Goal: Task Accomplishment & Management: Complete application form

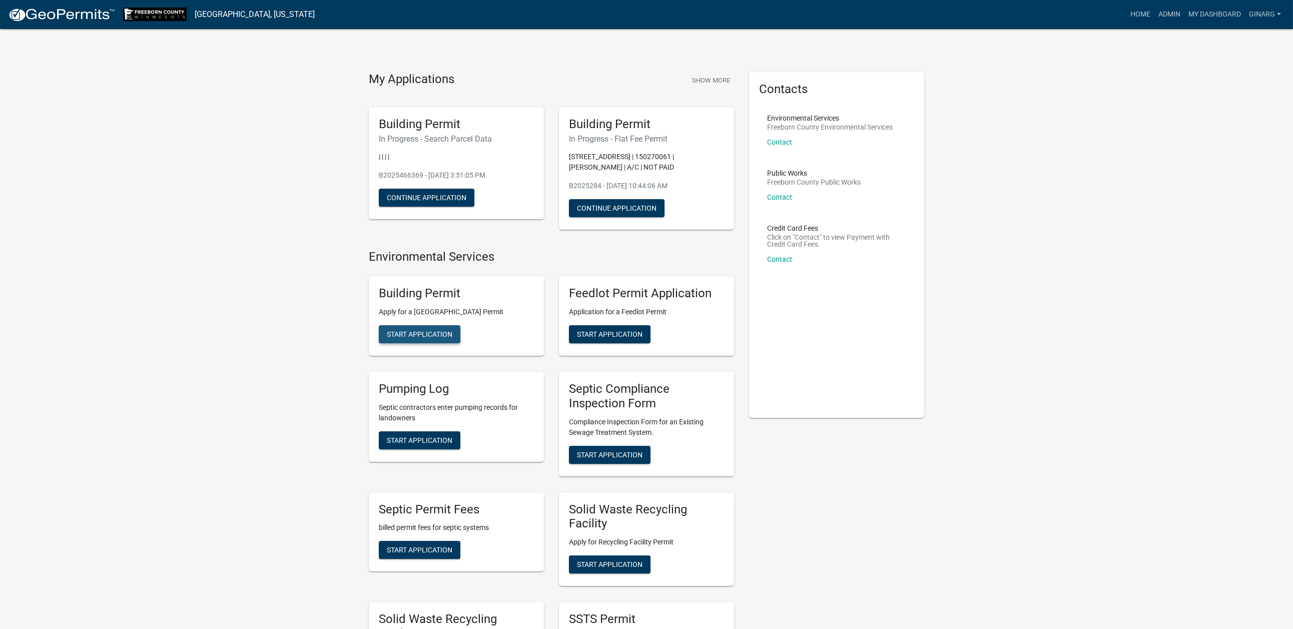
click at [431, 338] on span "Start Application" at bounding box center [420, 334] width 66 height 8
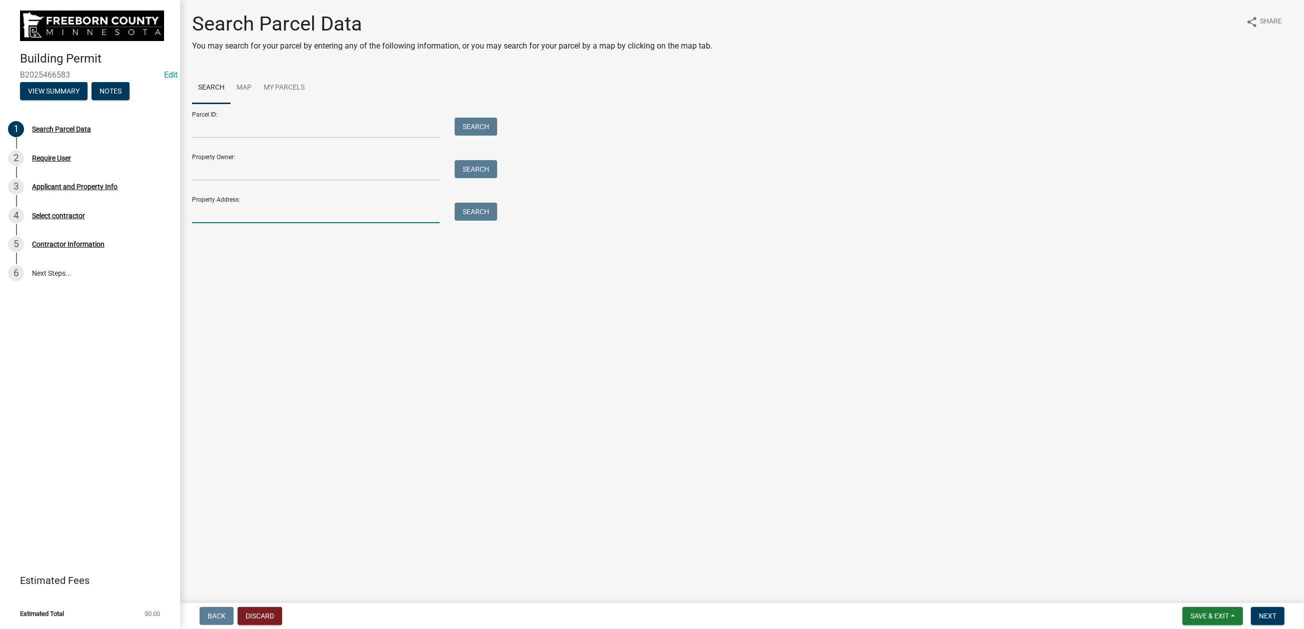
click at [229, 223] on input "Property Address:" at bounding box center [316, 213] width 248 height 21
type input "24855"
click at [483, 221] on button "Search" at bounding box center [476, 212] width 43 height 18
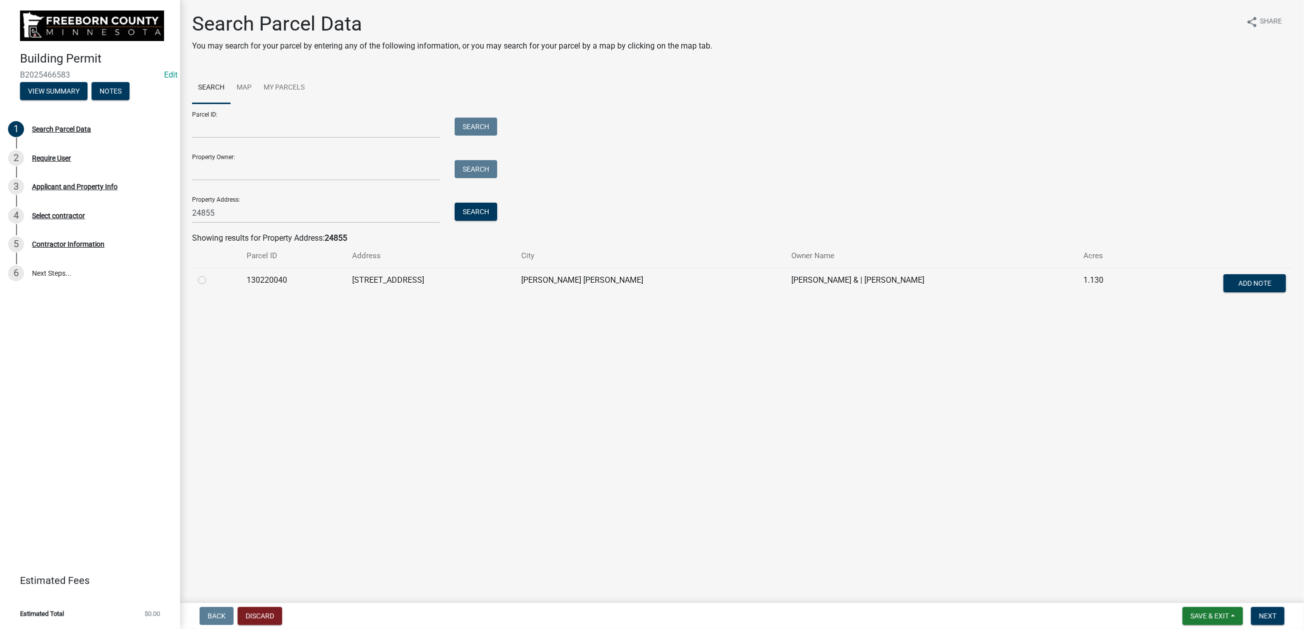
click at [210, 274] on label at bounding box center [210, 274] width 0 height 0
click at [212, 281] on input "radio" at bounding box center [213, 277] width 7 height 7
radio input "true"
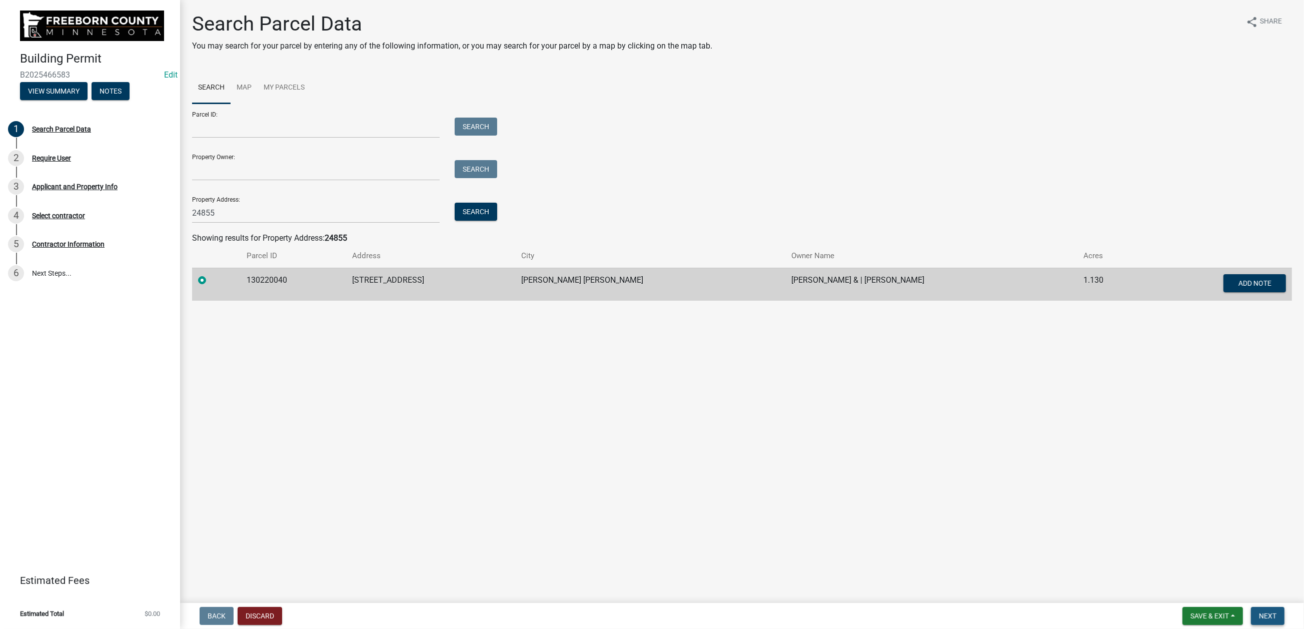
click at [1259, 612] on span "Next" at bounding box center [1268, 616] width 18 height 8
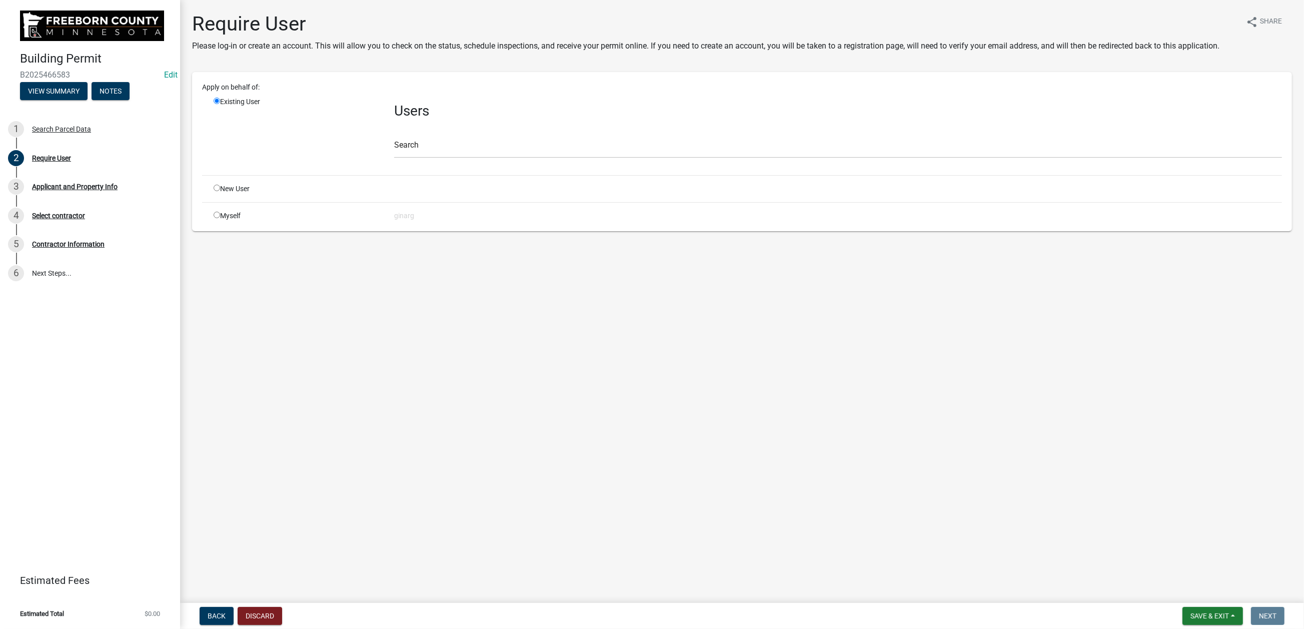
drag, startPoint x: 227, startPoint y: 339, endPoint x: 311, endPoint y: 340, distance: 84.1
click at [220, 218] on input "radio" at bounding box center [217, 215] width 7 height 7
radio input "true"
radio input "false"
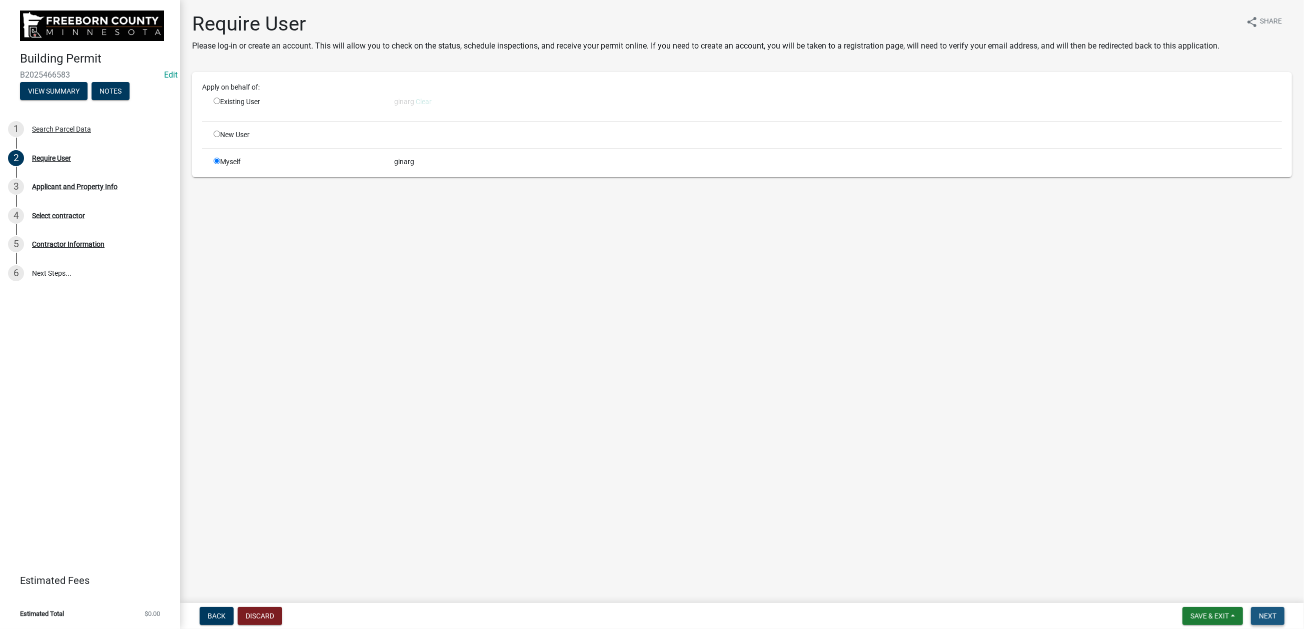
click at [1251, 609] on button "Next" at bounding box center [1268, 616] width 34 height 18
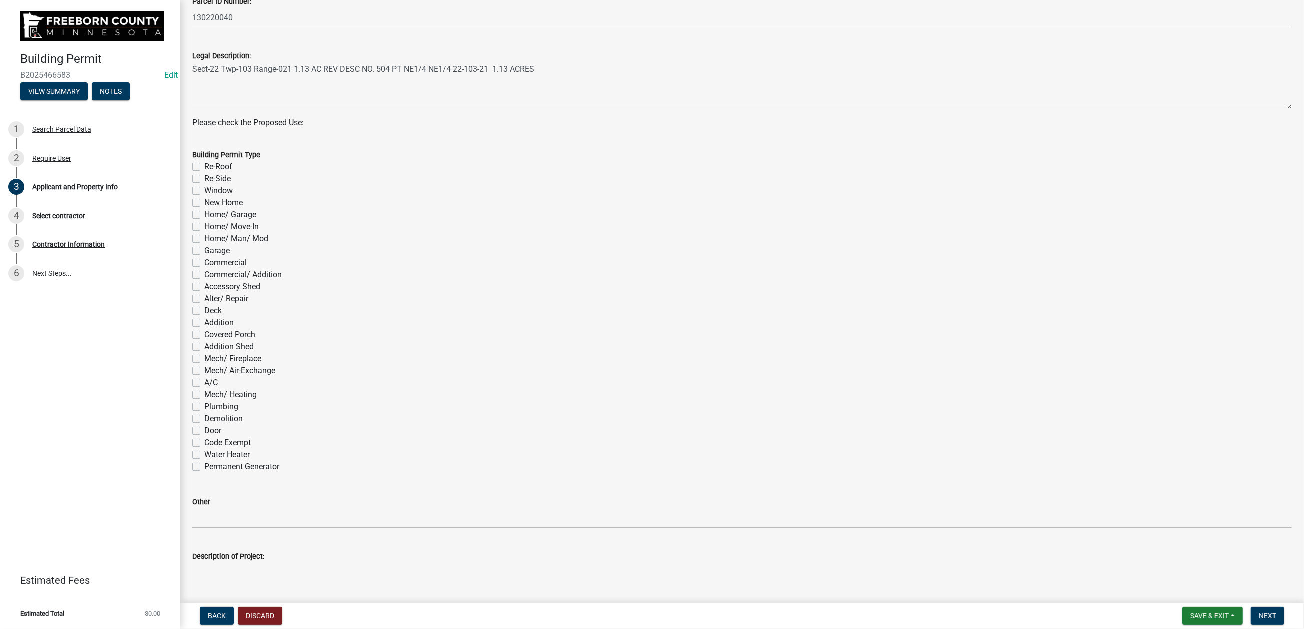
scroll to position [375, 0]
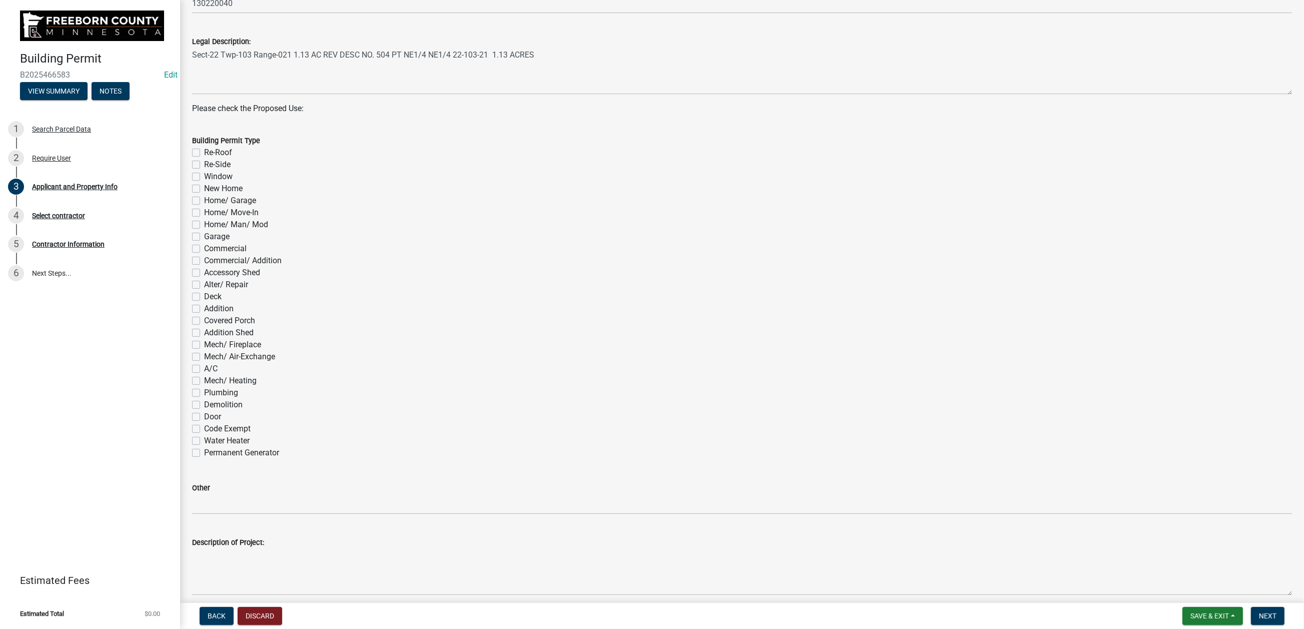
click at [204, 159] on label "Re-Roof" at bounding box center [218, 153] width 28 height 12
click at [204, 153] on input "Re-Roof" at bounding box center [207, 150] width 7 height 7
checkbox input "true"
checkbox input "false"
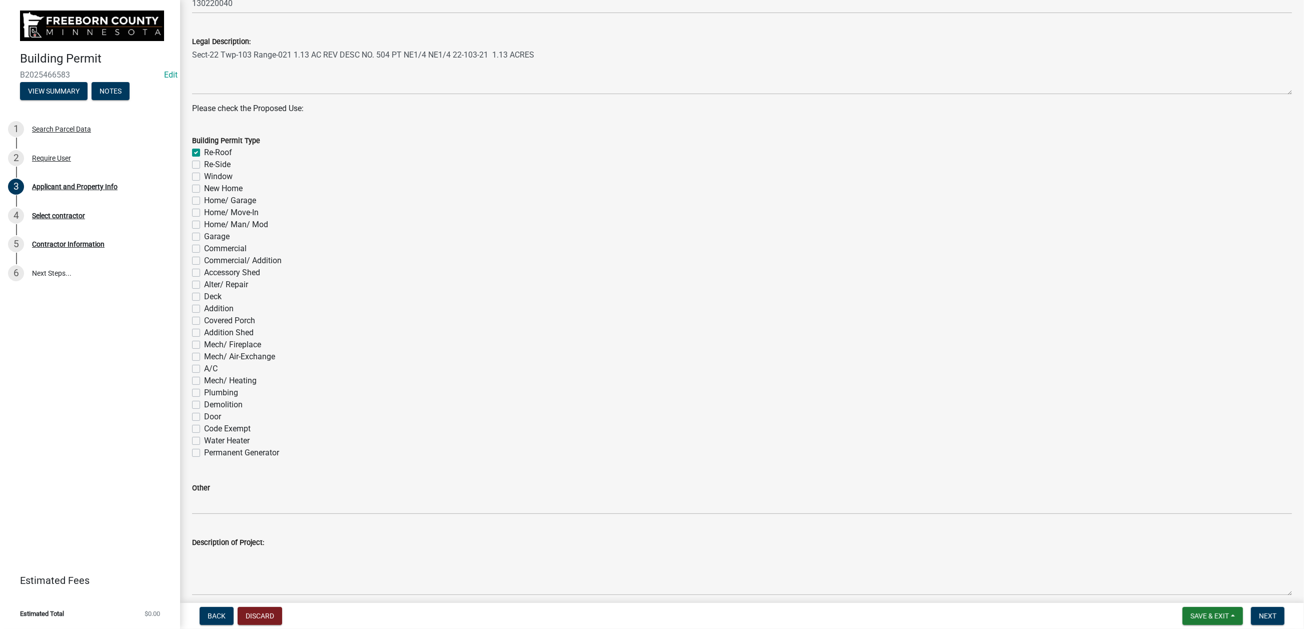
checkbox input "false"
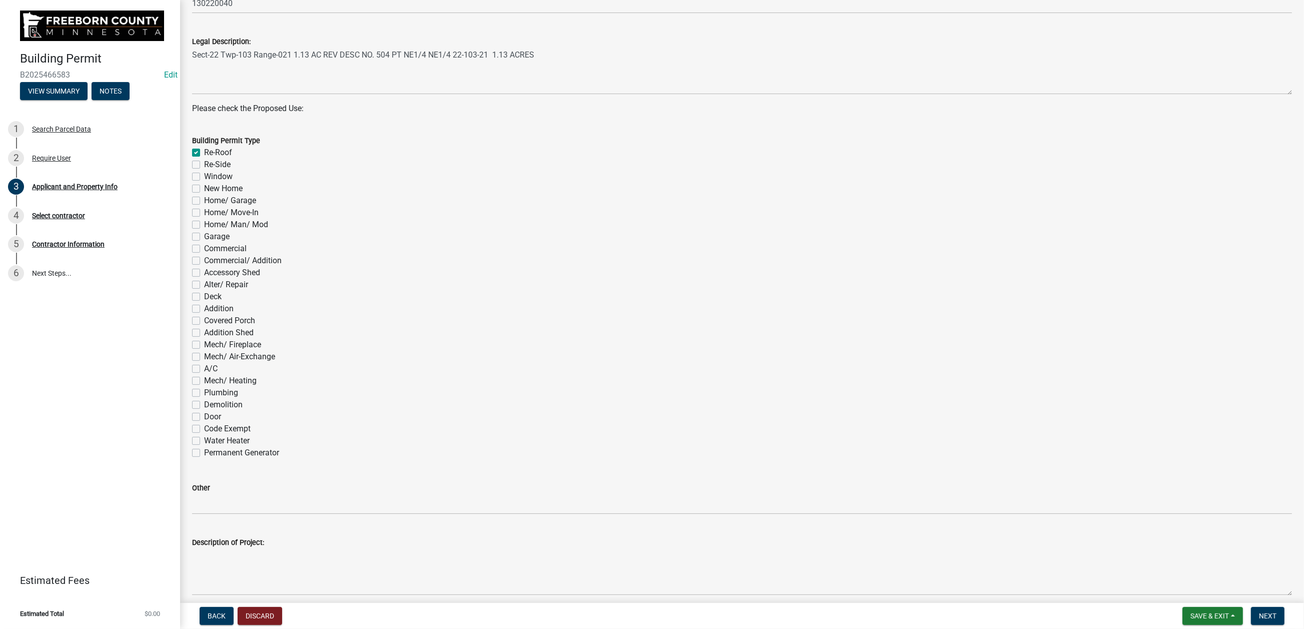
checkbox input "false"
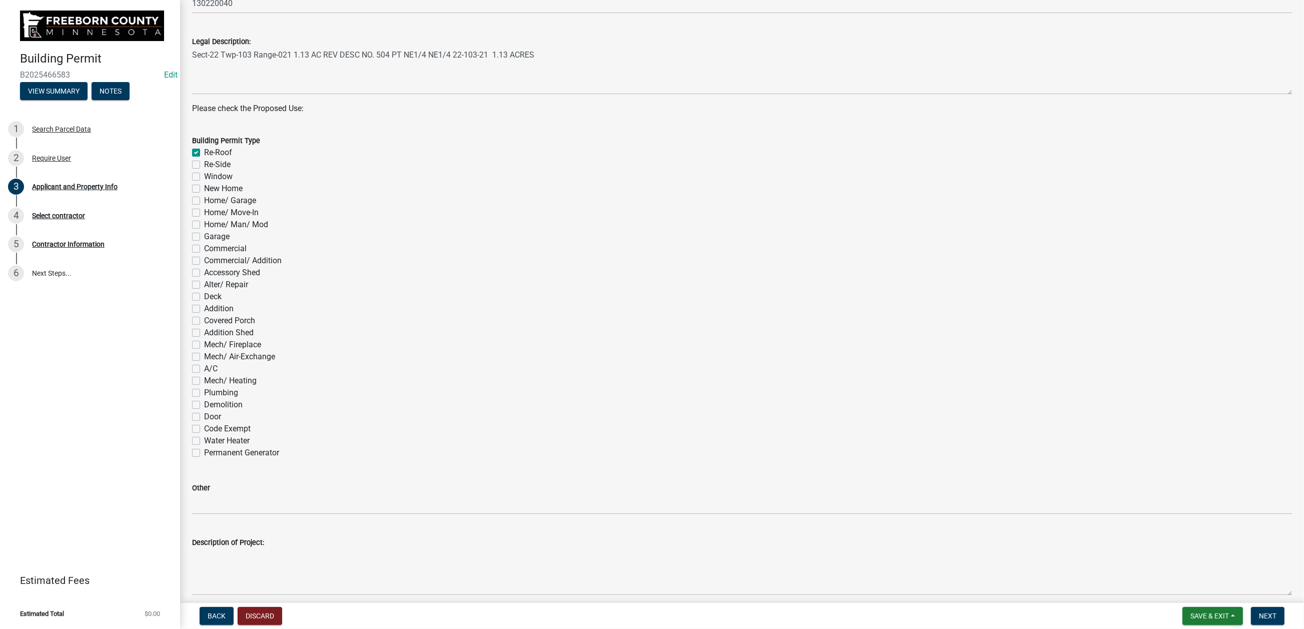
checkbox input "false"
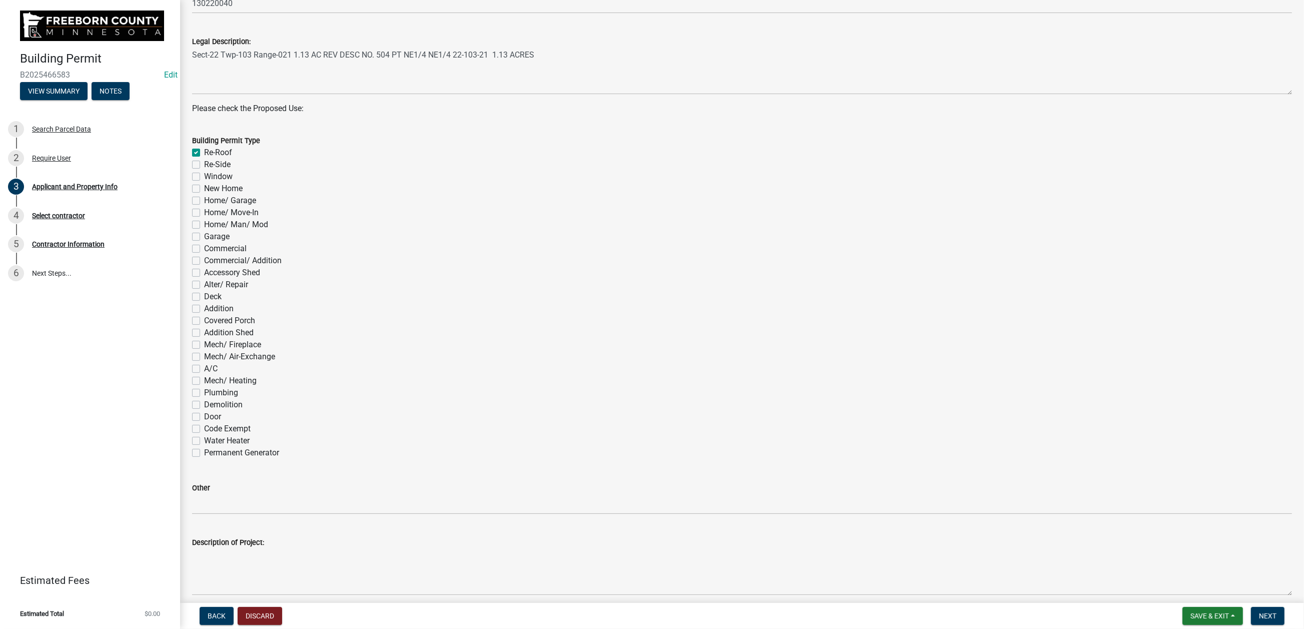
checkbox input "false"
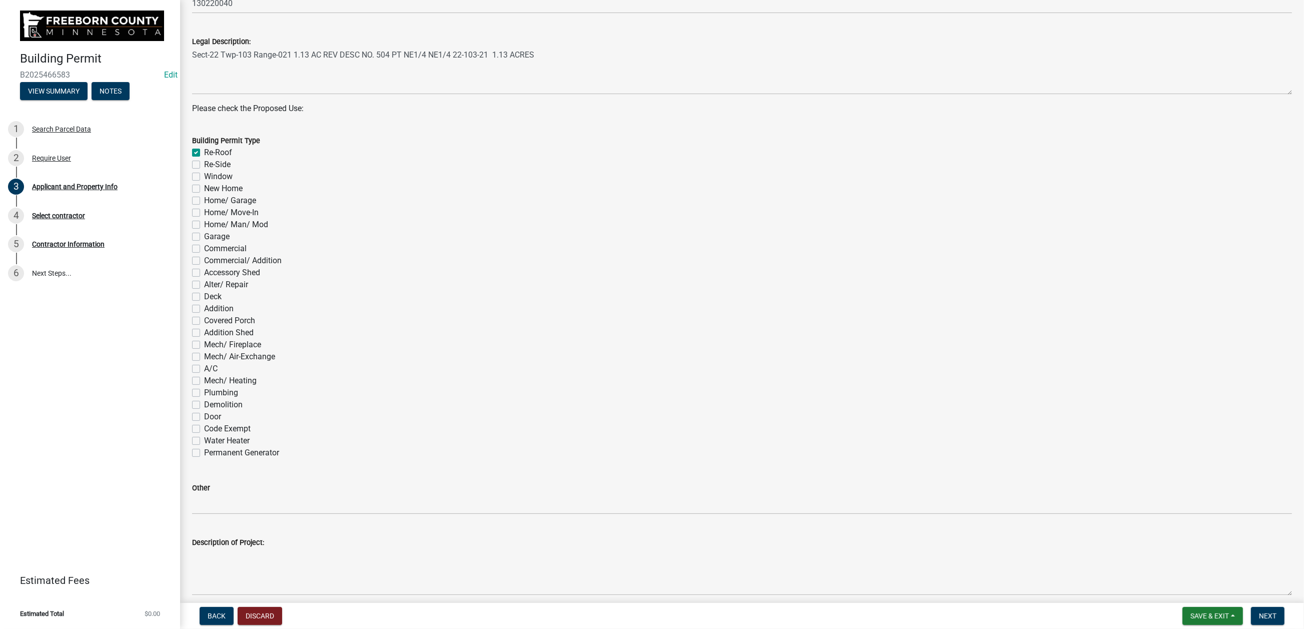
checkbox input "false"
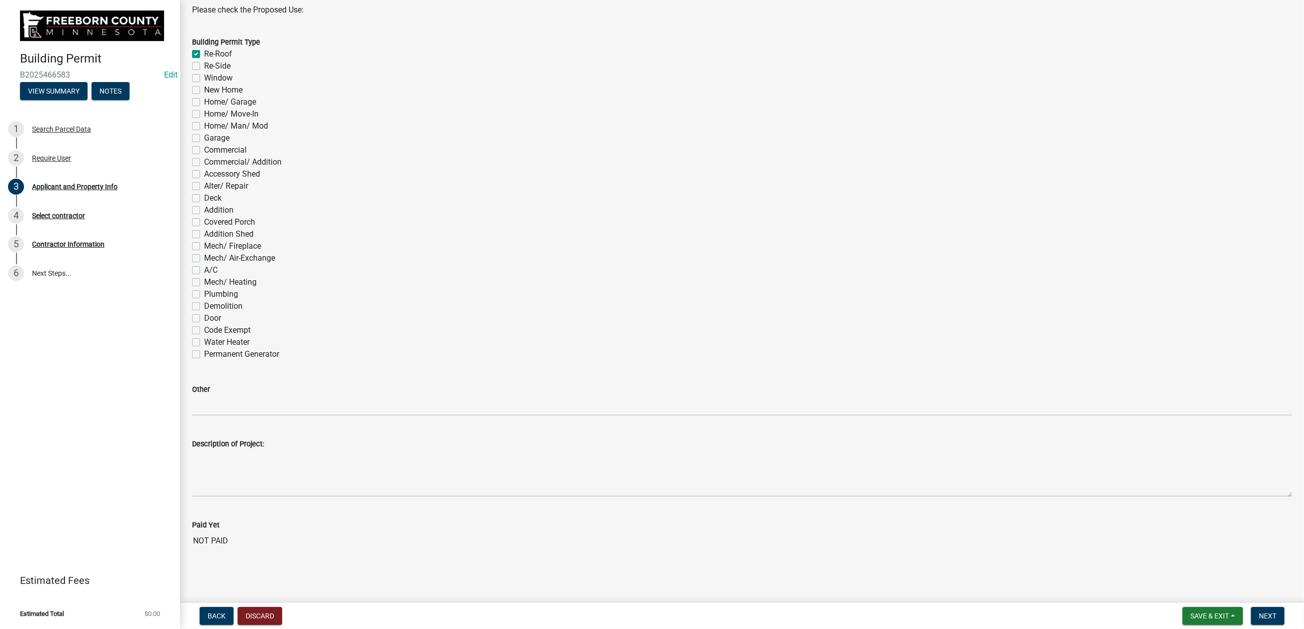
scroll to position [826, 0]
click at [1262, 612] on span "Next" at bounding box center [1268, 616] width 18 height 8
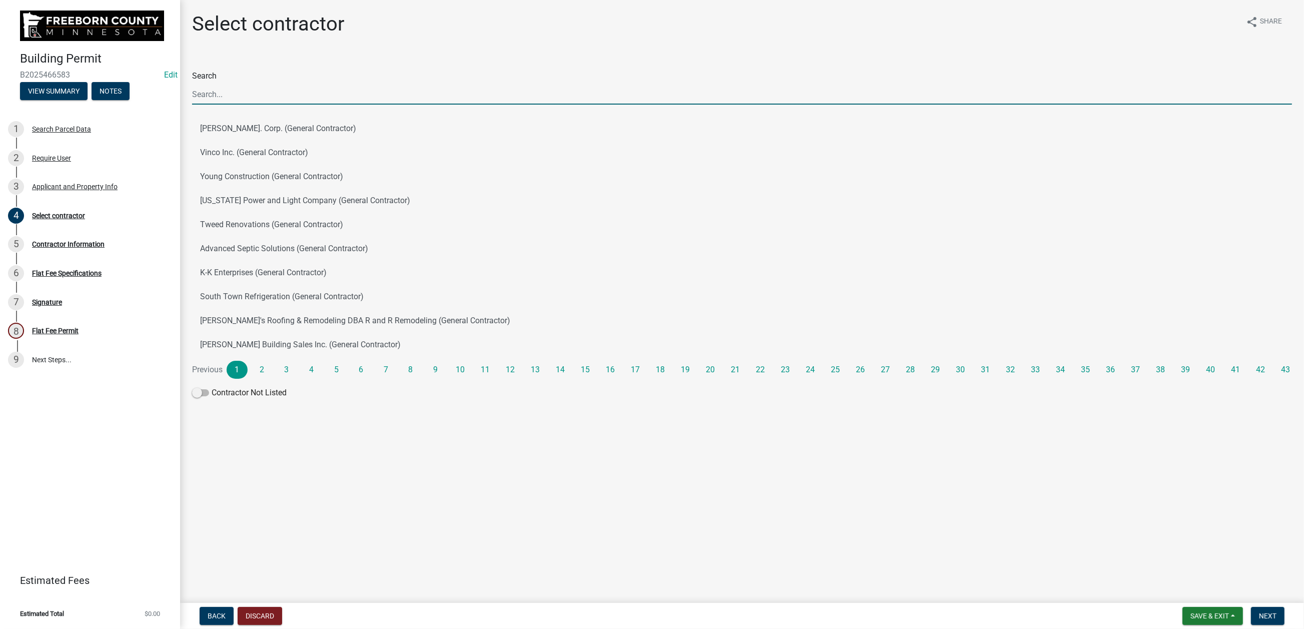
click at [205, 105] on input "Search" at bounding box center [742, 94] width 1100 height 21
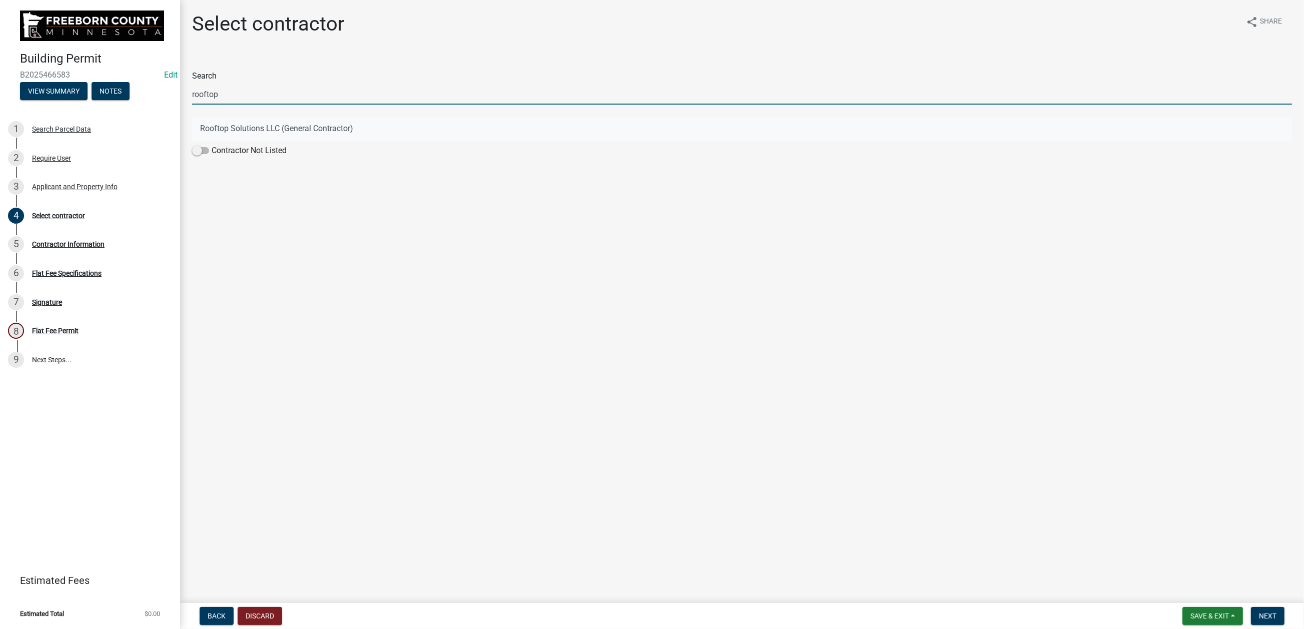
type input "rooftop"
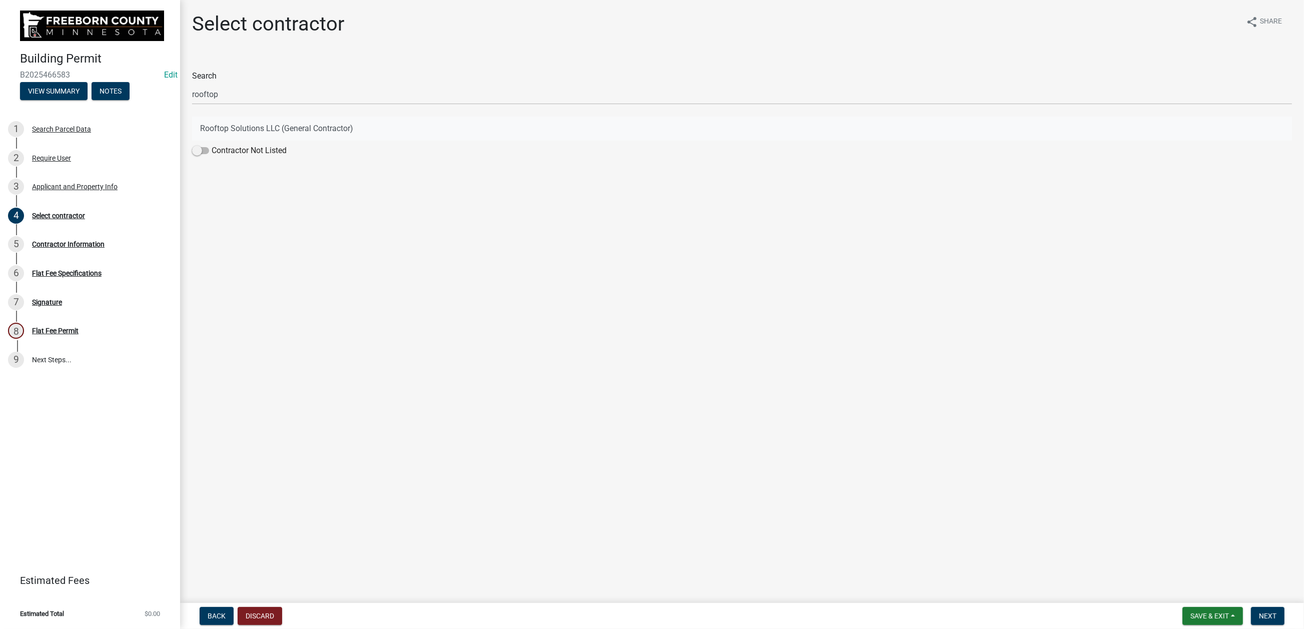
click at [217, 141] on button "Rooftop Solutions LLC (General Contractor)" at bounding box center [742, 129] width 1100 height 24
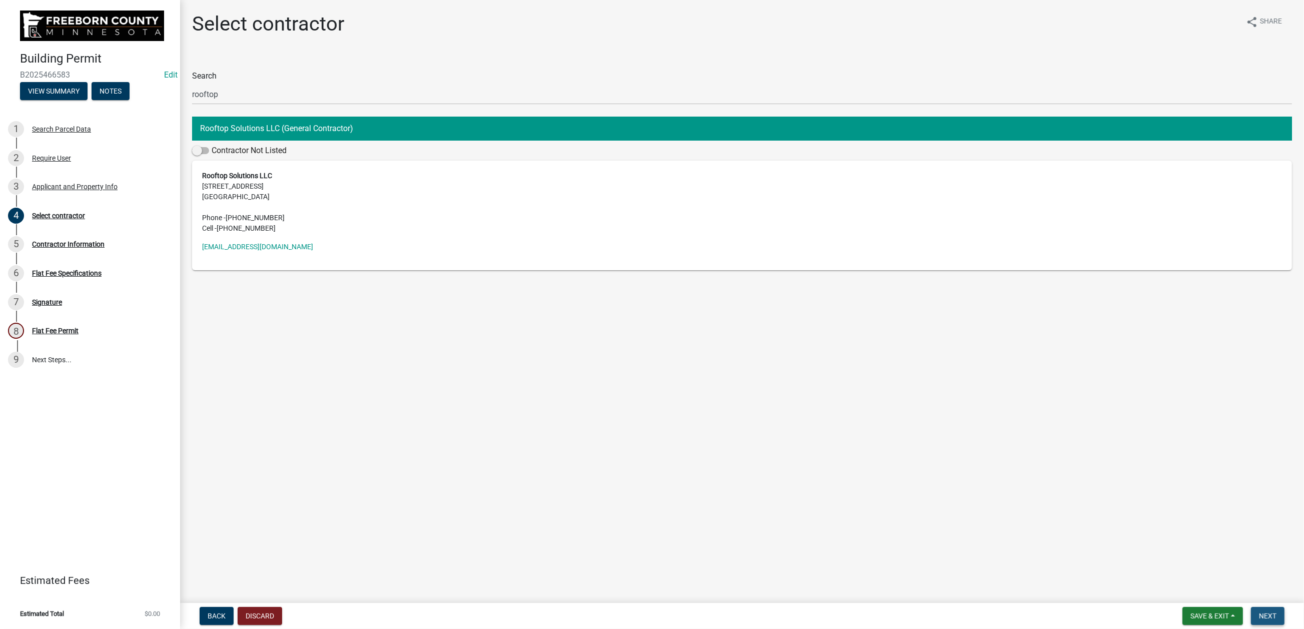
click at [1259, 612] on span "Next" at bounding box center [1268, 616] width 18 height 8
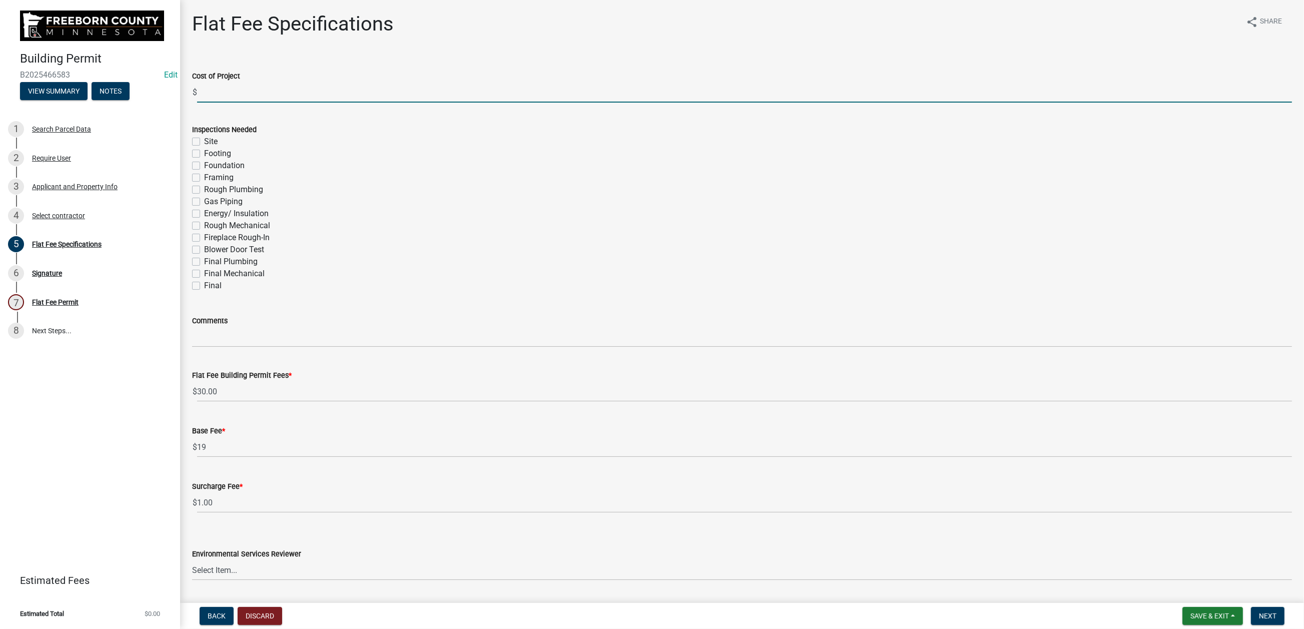
click at [223, 103] on input "text" at bounding box center [744, 92] width 1095 height 21
click at [217, 103] on input "30500.00" at bounding box center [744, 92] width 1095 height 21
type input "30500"
click at [211, 292] on div "Final" at bounding box center [742, 286] width 1100 height 12
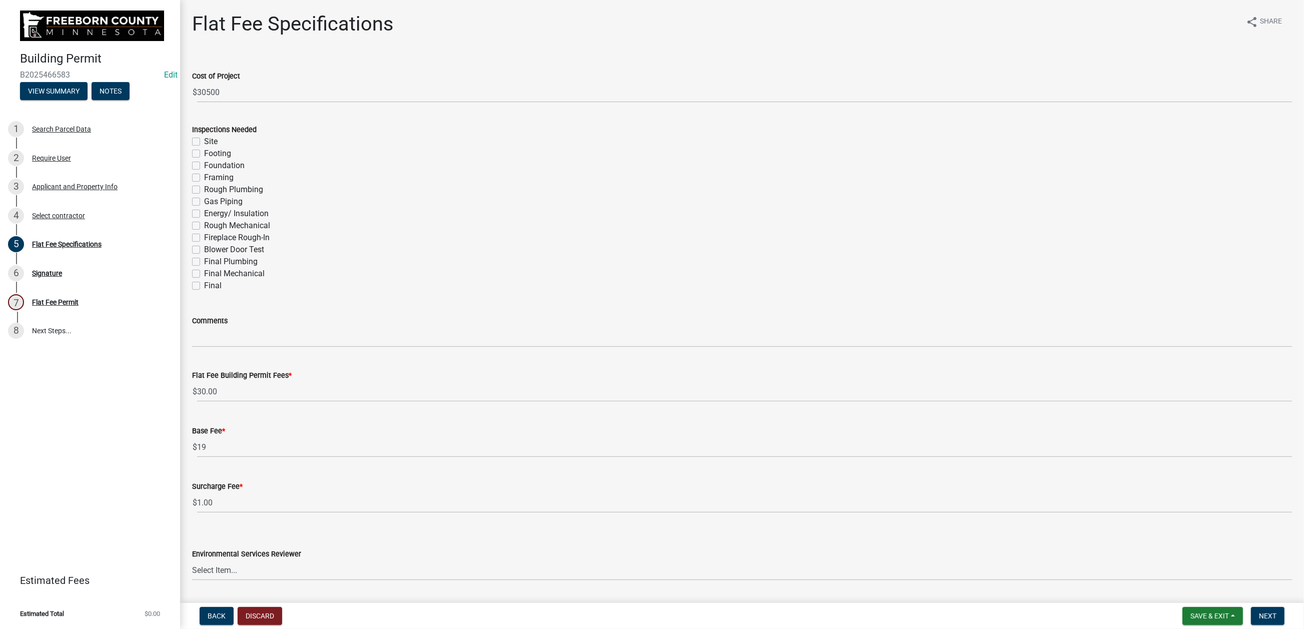
drag, startPoint x: 211, startPoint y: 425, endPoint x: 204, endPoint y: 427, distance: 7.9
click at [204, 292] on label "Final" at bounding box center [213, 286] width 18 height 12
click at [204, 286] on input "Final" at bounding box center [207, 283] width 7 height 7
checkbox input "true"
checkbox input "false"
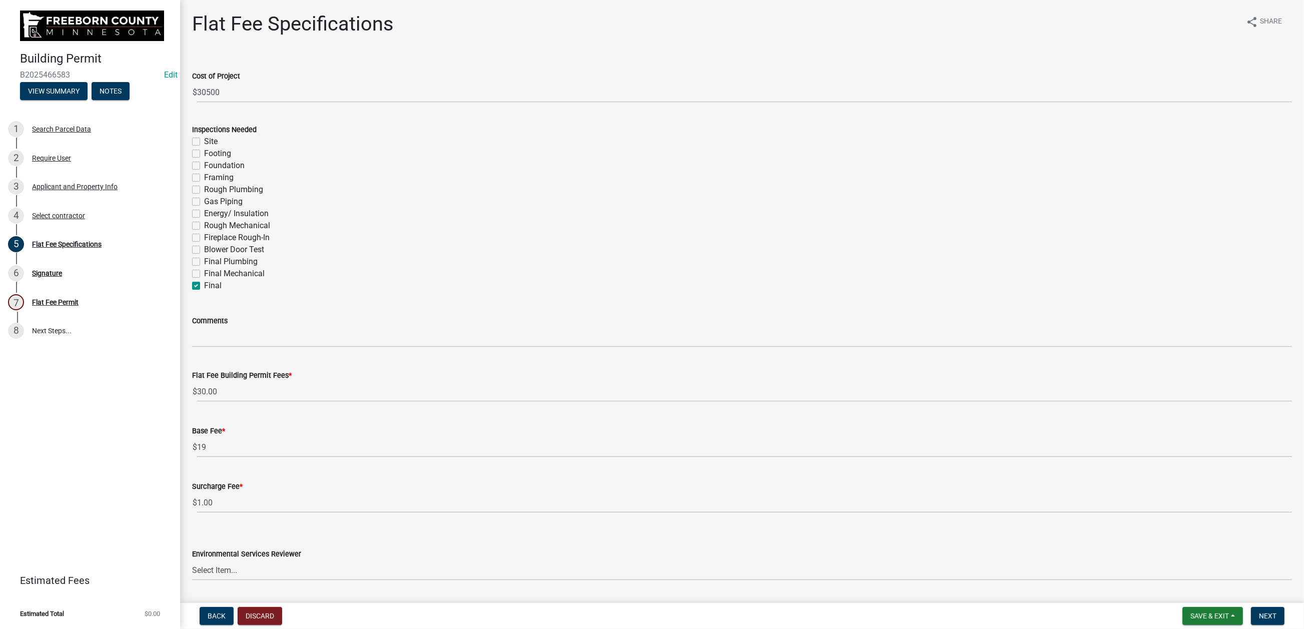
checkbox input "false"
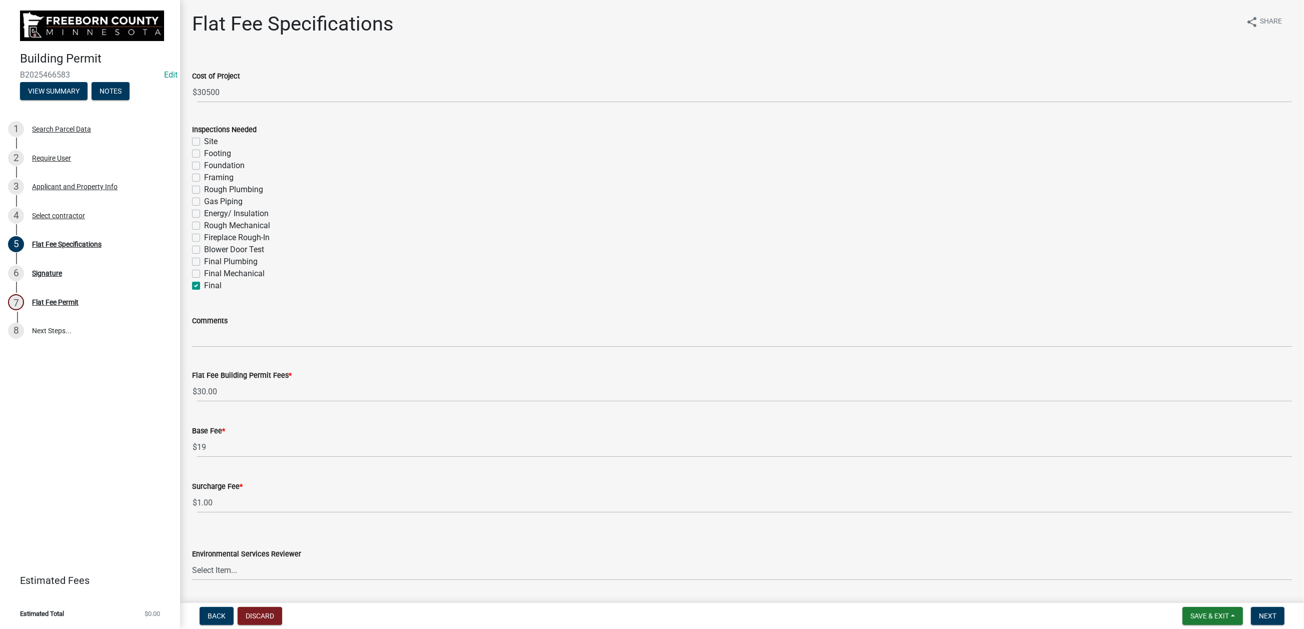
checkbox input "false"
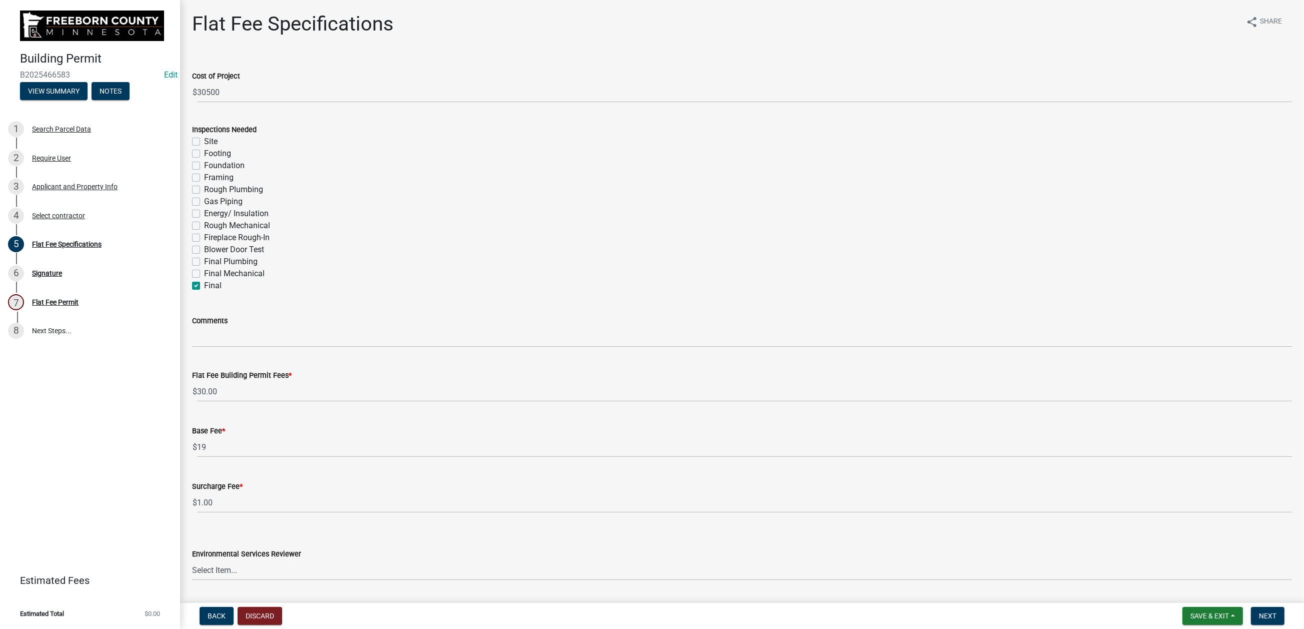
checkbox input "false"
checkbox input "true"
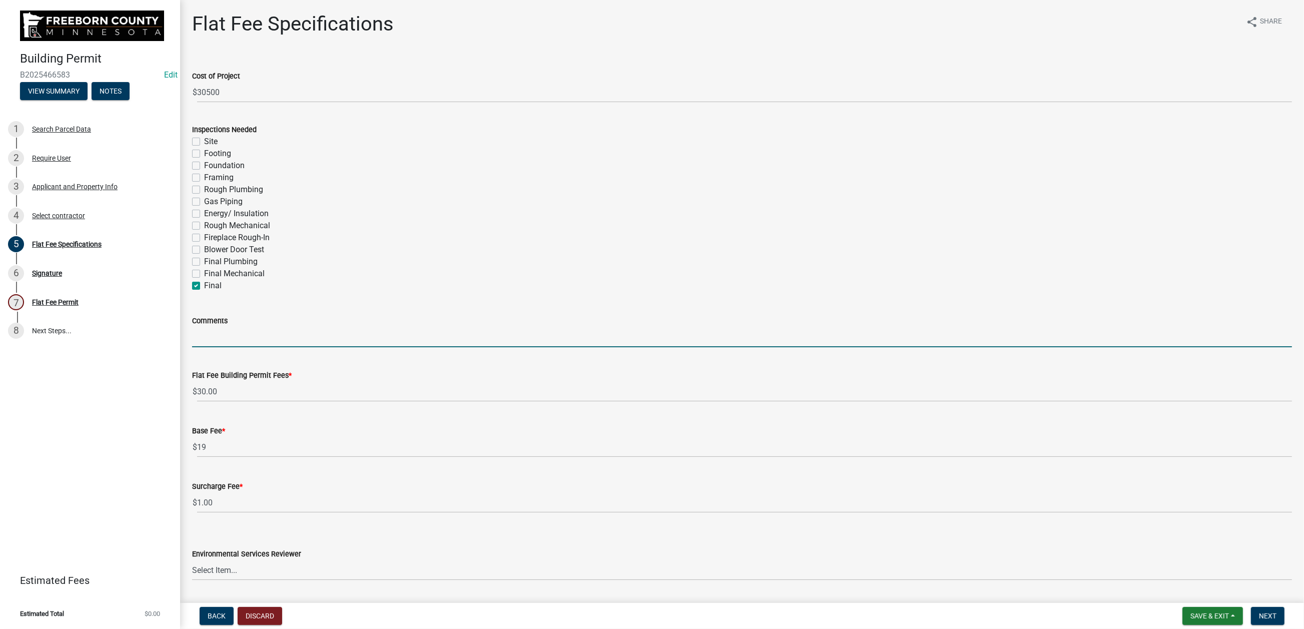
click at [219, 347] on input "Comments" at bounding box center [742, 337] width 1100 height 21
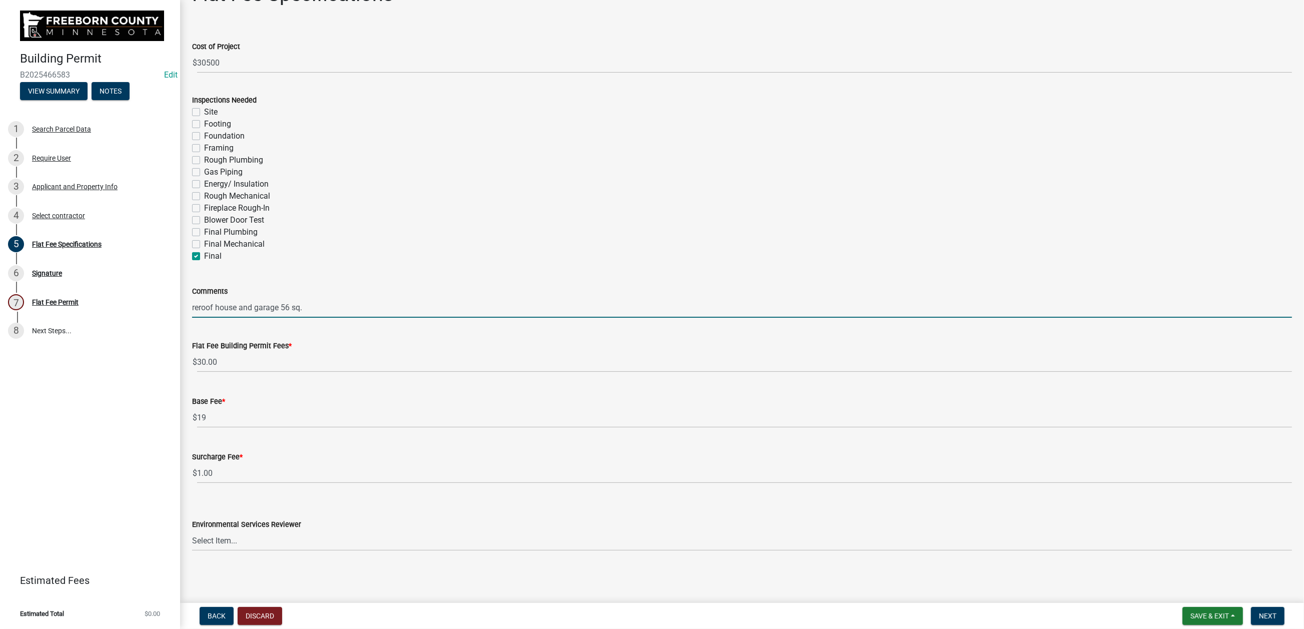
scroll to position [325, 0]
type input "reroof house and garage 56 sq."
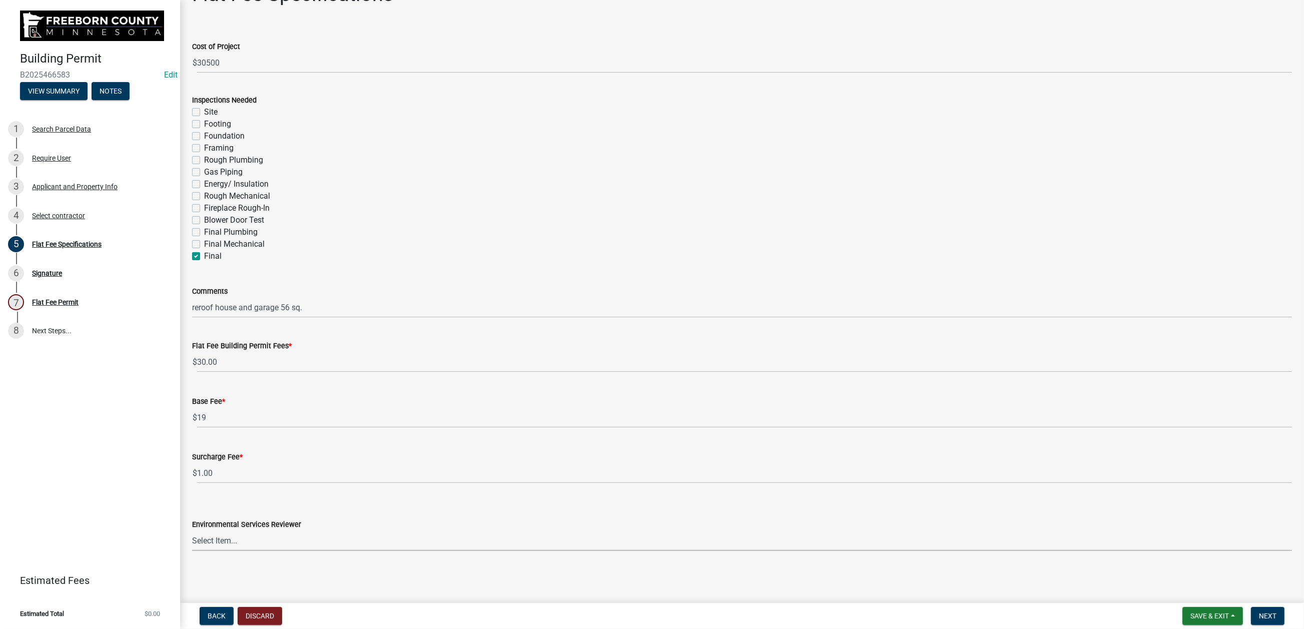
click at [1113, 539] on select "Select Item... [PERSON_NAME] [PERSON_NAME] [PERSON_NAME] [PERSON_NAME] [PERSON_…" at bounding box center [742, 540] width 1100 height 21
click at [198, 530] on select "Select Item... [PERSON_NAME] [PERSON_NAME] [PERSON_NAME] [PERSON_NAME] [PERSON_…" at bounding box center [742, 540] width 1100 height 21
select select "cf5e982a-8fde-449d-bcd8-be8cdfb99374"
click at [1259, 612] on span "Next" at bounding box center [1268, 616] width 18 height 8
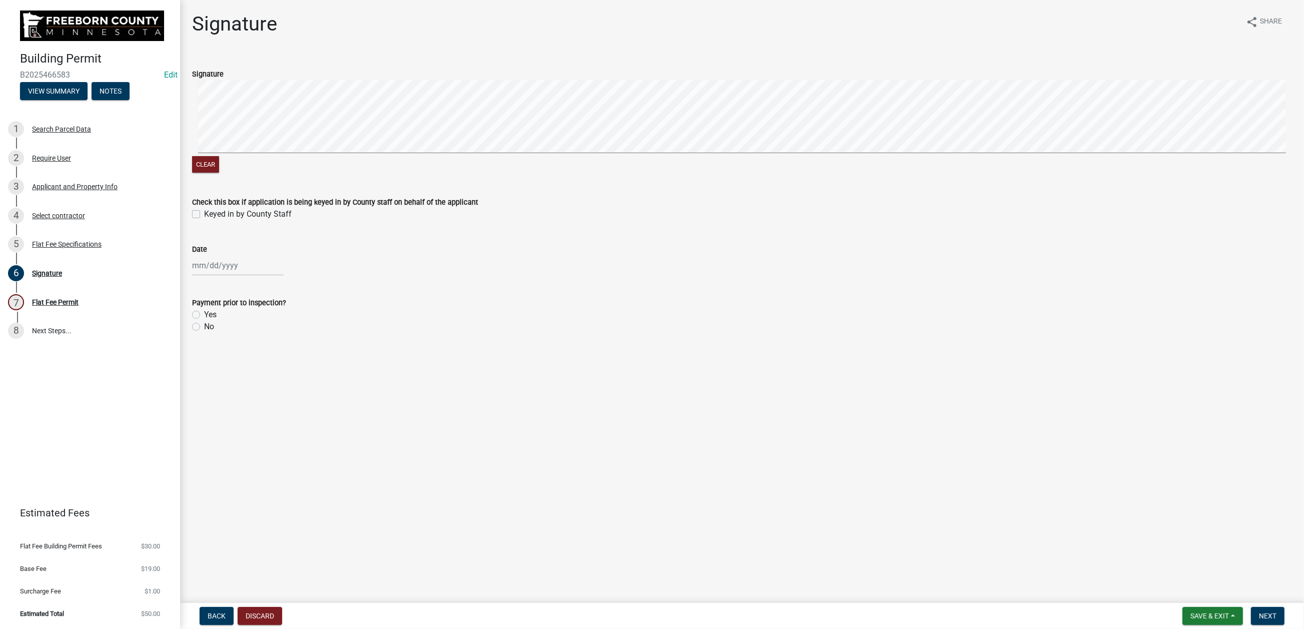
drag, startPoint x: 208, startPoint y: 286, endPoint x: 209, endPoint y: 314, distance: 28.0
click at [208, 220] on label "Keyed in by County Staff" at bounding box center [248, 214] width 88 height 12
click at [208, 215] on input "Keyed in by County Staff" at bounding box center [207, 211] width 7 height 7
checkbox input "true"
click at [210, 276] on div at bounding box center [238, 265] width 92 height 21
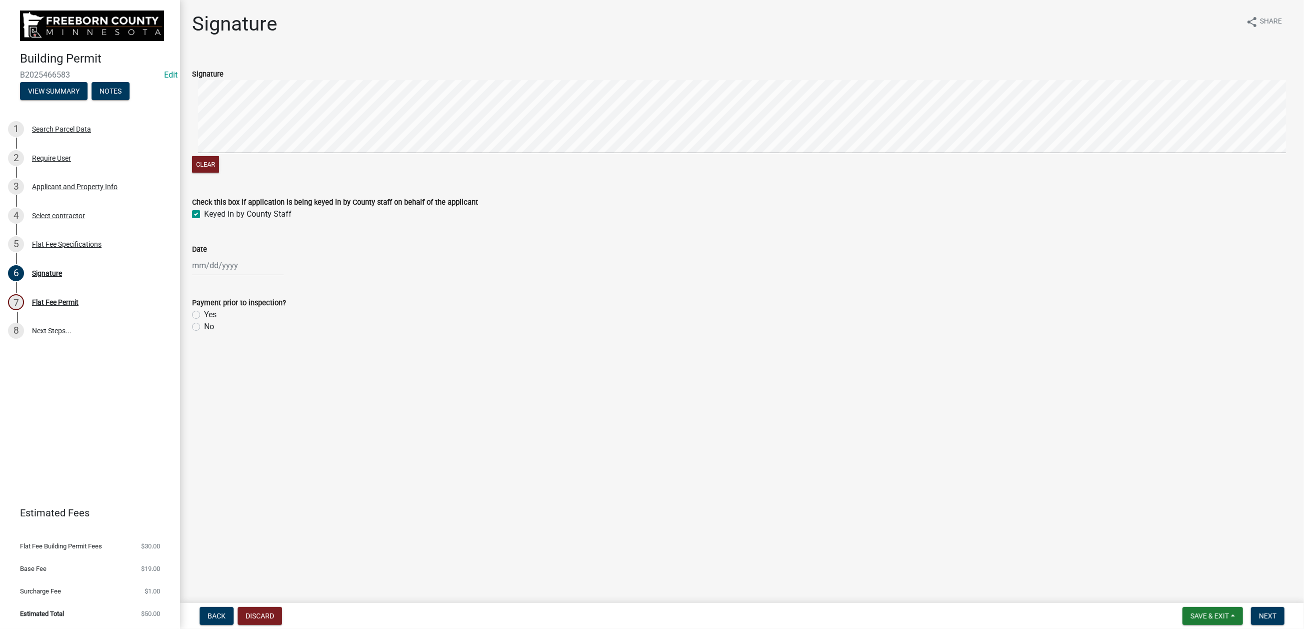
select select "8"
select select "2025"
click at [242, 397] on div "20" at bounding box center [234, 389] width 16 height 16
type input "[DATE]"
click at [204, 333] on label "No" at bounding box center [209, 327] width 10 height 12
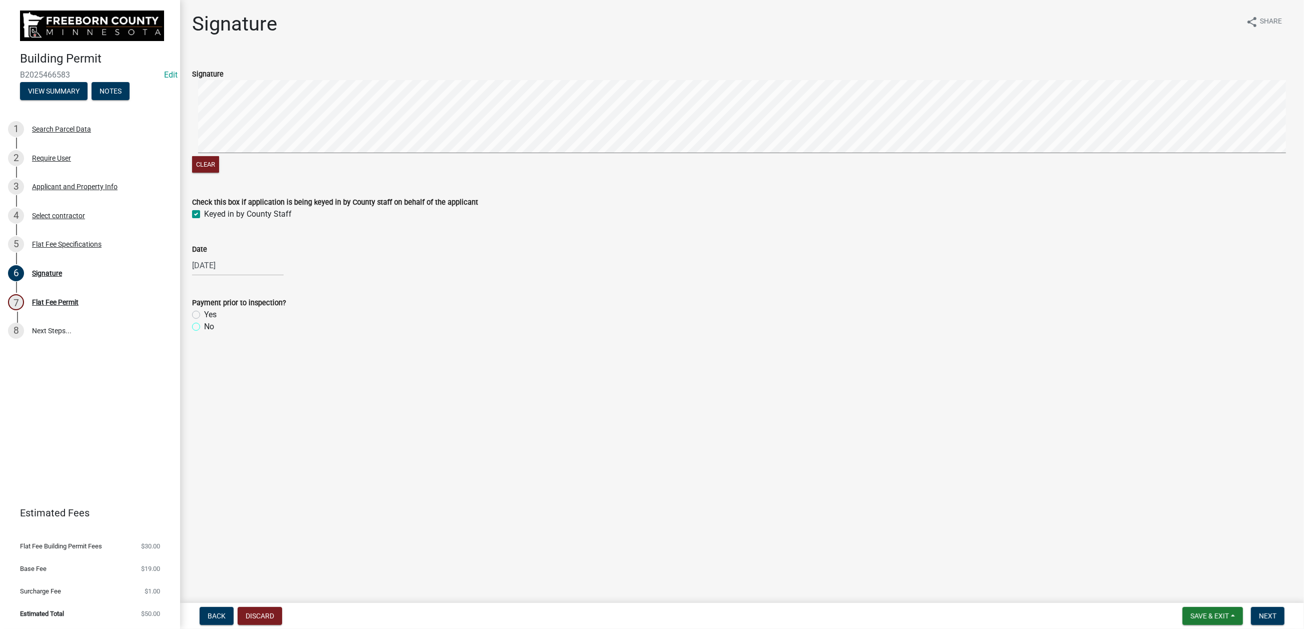
click at [204, 327] on input "No" at bounding box center [207, 324] width 7 height 7
radio input "true"
click at [1266, 607] on button "Next" at bounding box center [1268, 616] width 34 height 18
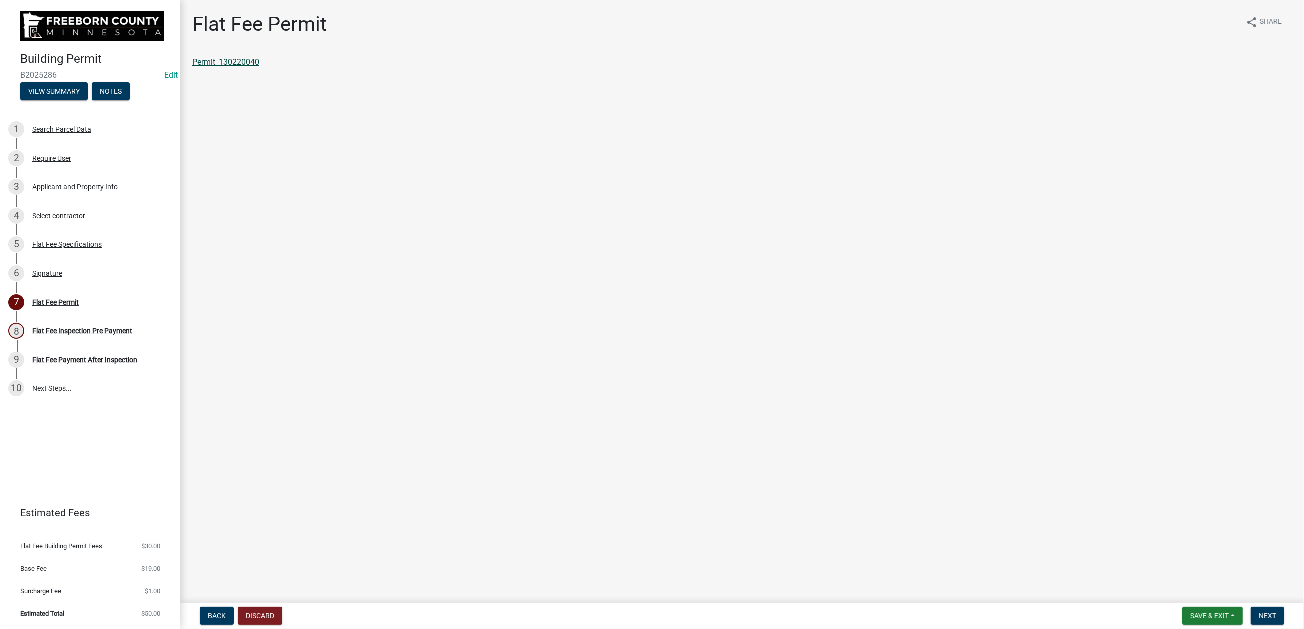
click at [259, 67] on link "Permit_130220040" at bounding box center [225, 62] width 67 height 10
click at [1191, 613] on span "Save & Exit" at bounding box center [1210, 616] width 39 height 8
click at [1163, 574] on button "Save & Exit" at bounding box center [1203, 581] width 80 height 24
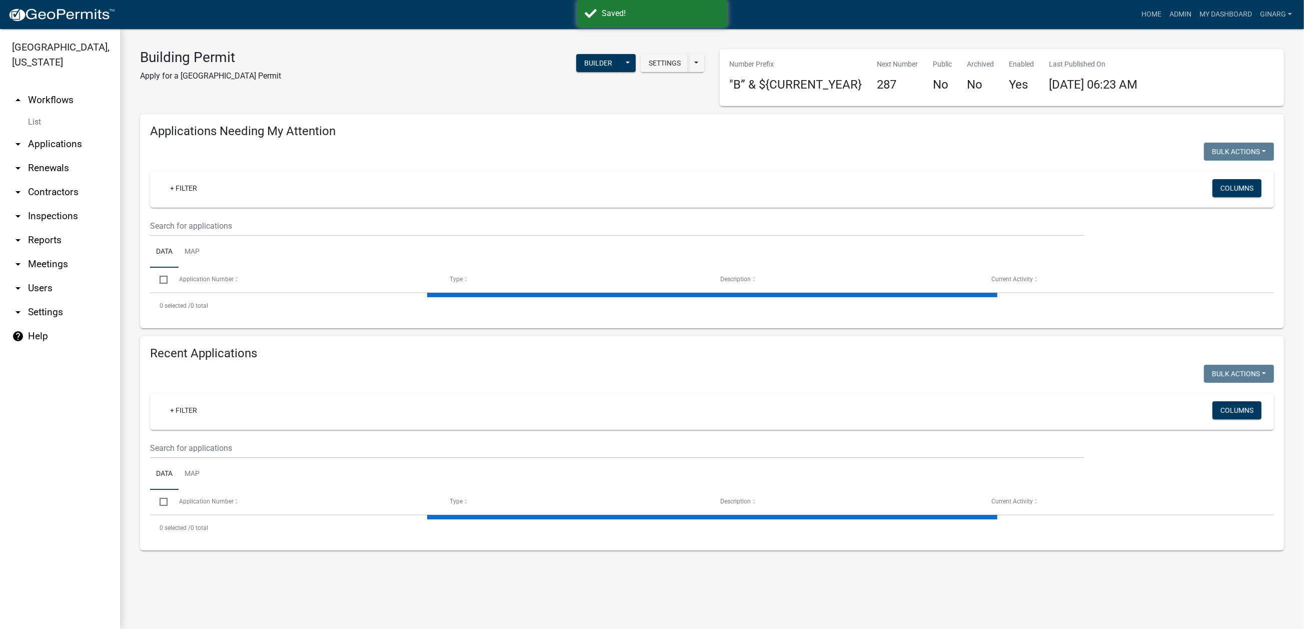
select select "3: 100"
